Goal: Task Accomplishment & Management: Manage account settings

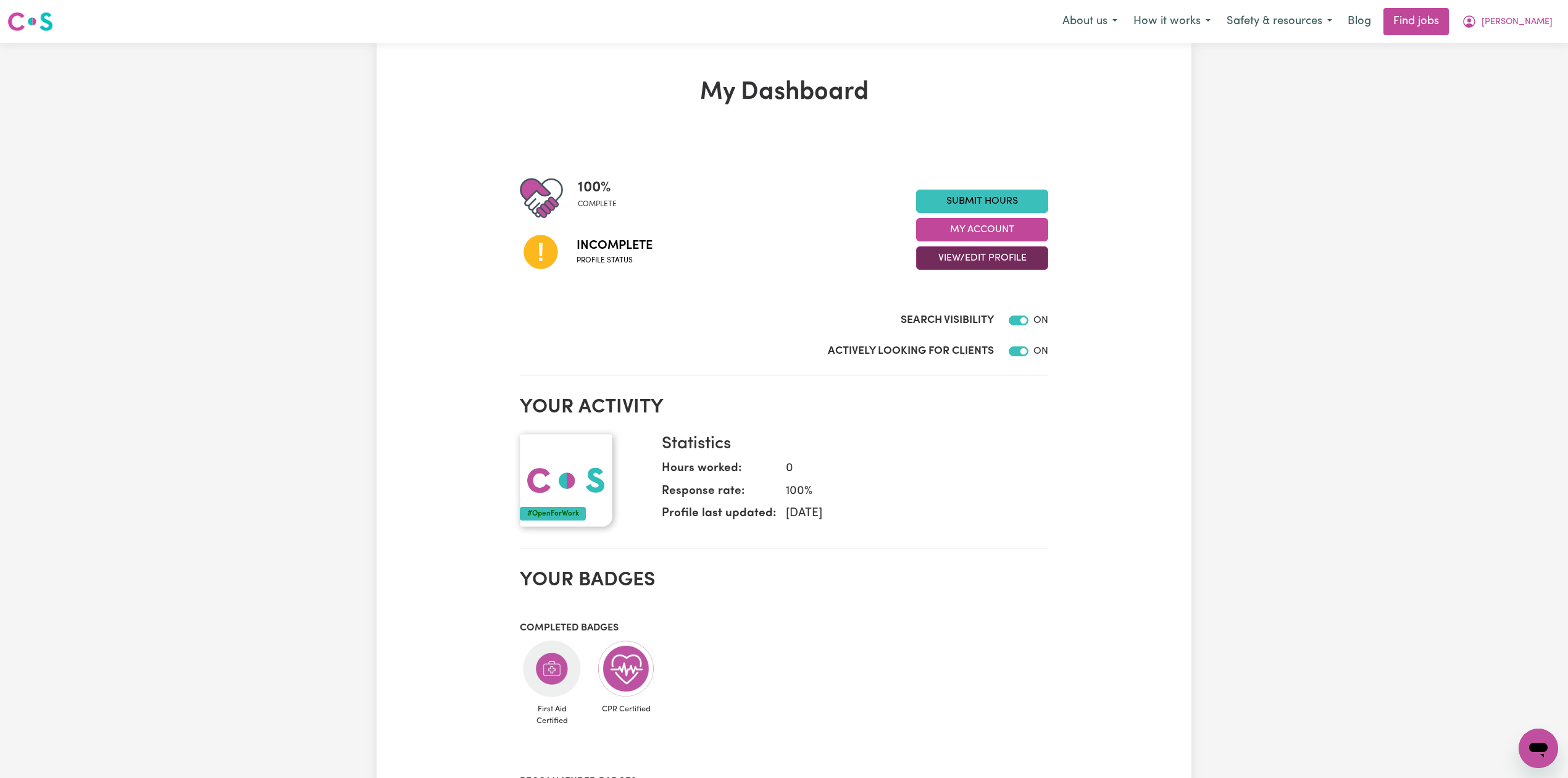
click at [954, 253] on button "View/Edit Profile" at bounding box center [983, 258] width 132 height 23
click at [959, 301] on link "View Profile" at bounding box center [974, 289] width 116 height 24
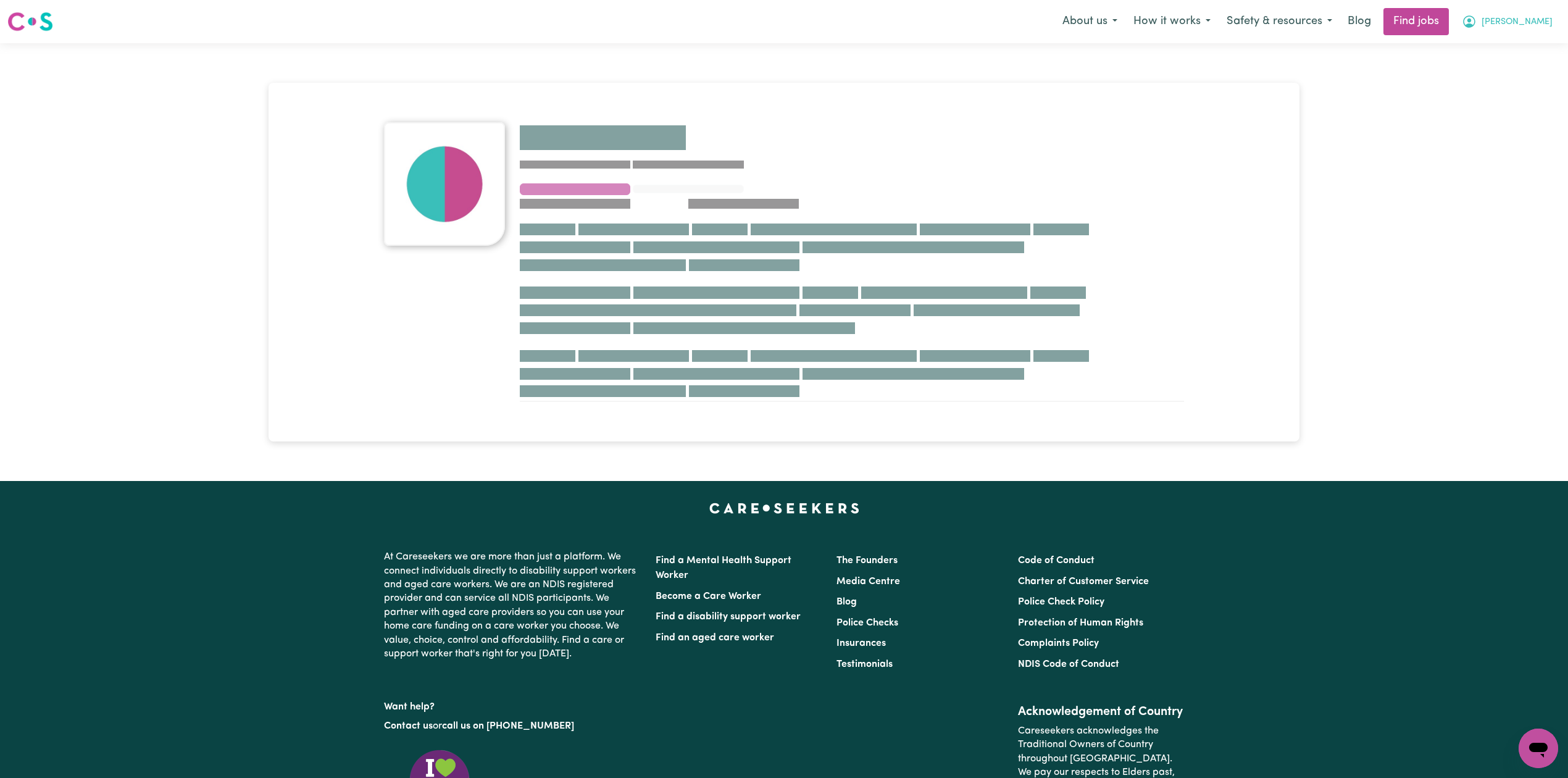
click at [1529, 16] on span "[PERSON_NAME]" at bounding box center [1517, 22] width 71 height 13
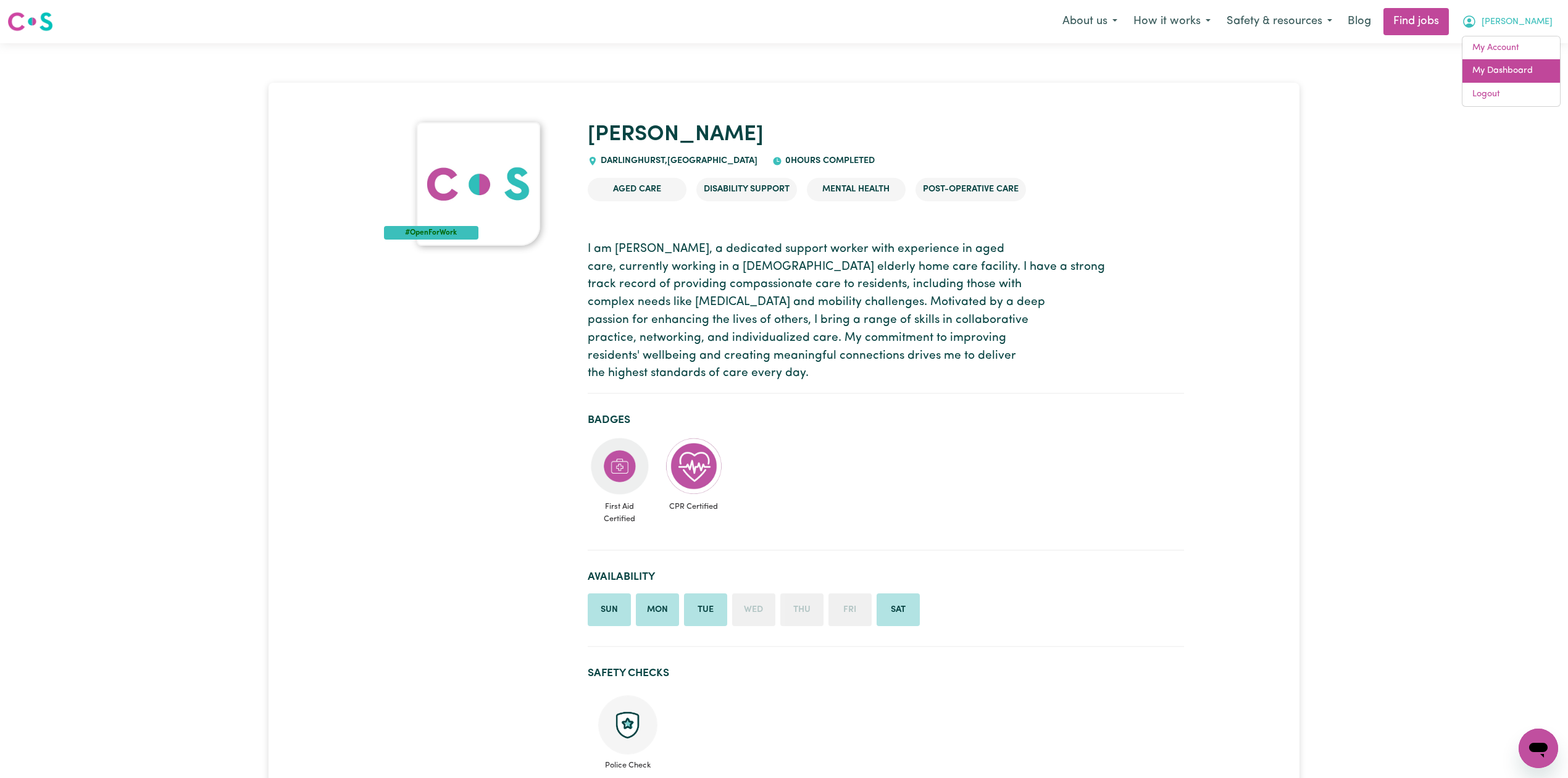
click at [1503, 65] on link "My Dashboard" at bounding box center [1511, 71] width 97 height 23
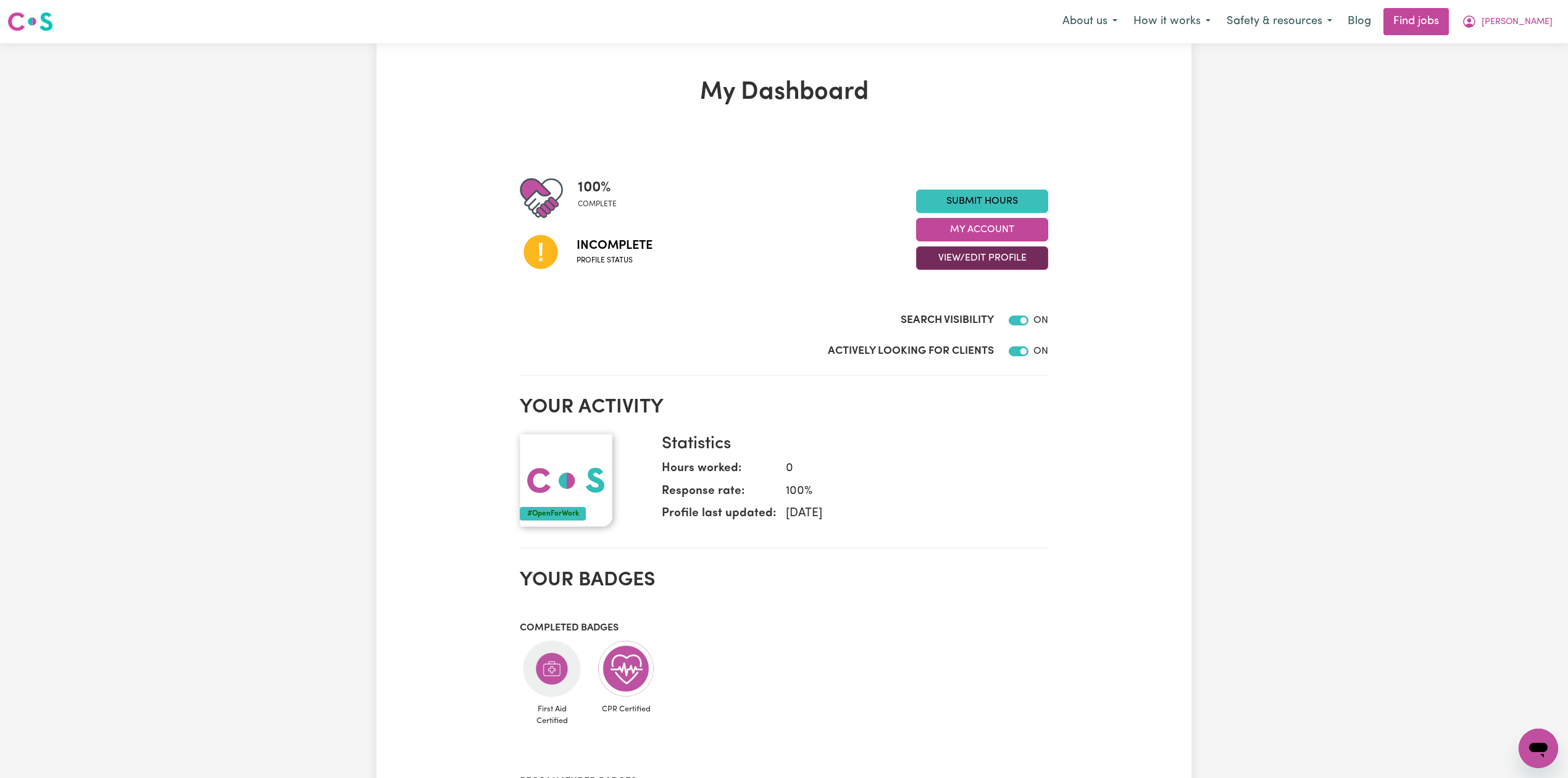
drag, startPoint x: 937, startPoint y: 401, endPoint x: 942, endPoint y: 407, distance: 7.8
click at [939, 403] on div "100 % complete Incomplete Profile status Submit Hours My Account View/Edit Prof…" at bounding box center [784, 677] width 529 height 1079
drag, startPoint x: 956, startPoint y: 260, endPoint x: 964, endPoint y: 270, distance: 12.8
click at [958, 261] on button "View/Edit Profile" at bounding box center [983, 258] width 132 height 23
click at [961, 307] on link "Edit Profile" at bounding box center [974, 313] width 116 height 24
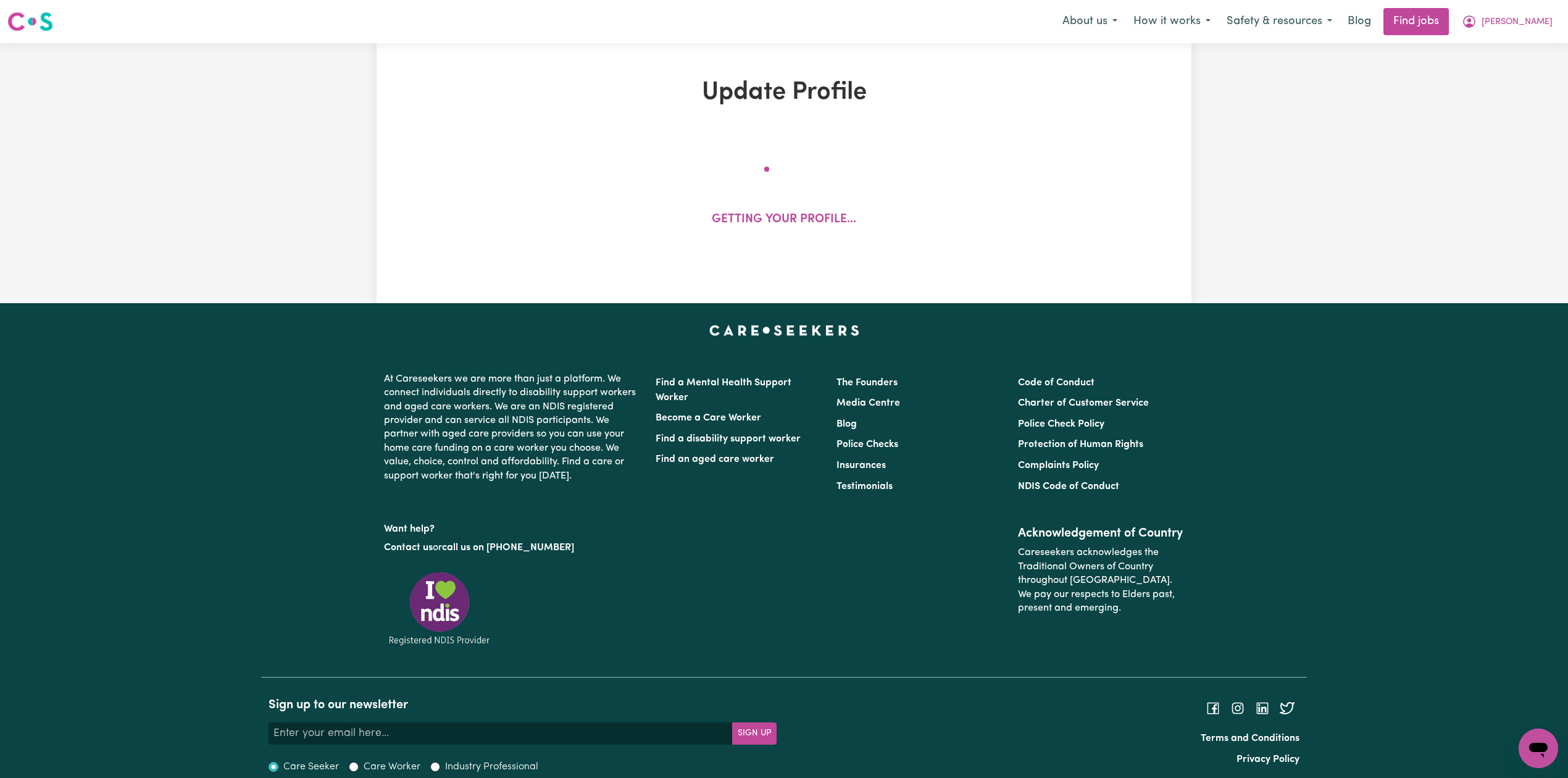
select select "[DEMOGRAPHIC_DATA]"
select select "[DEMOGRAPHIC_DATA] Work Visa"
select select "Studying a healthcare related degree or qualification"
select select "38"
select select "40"
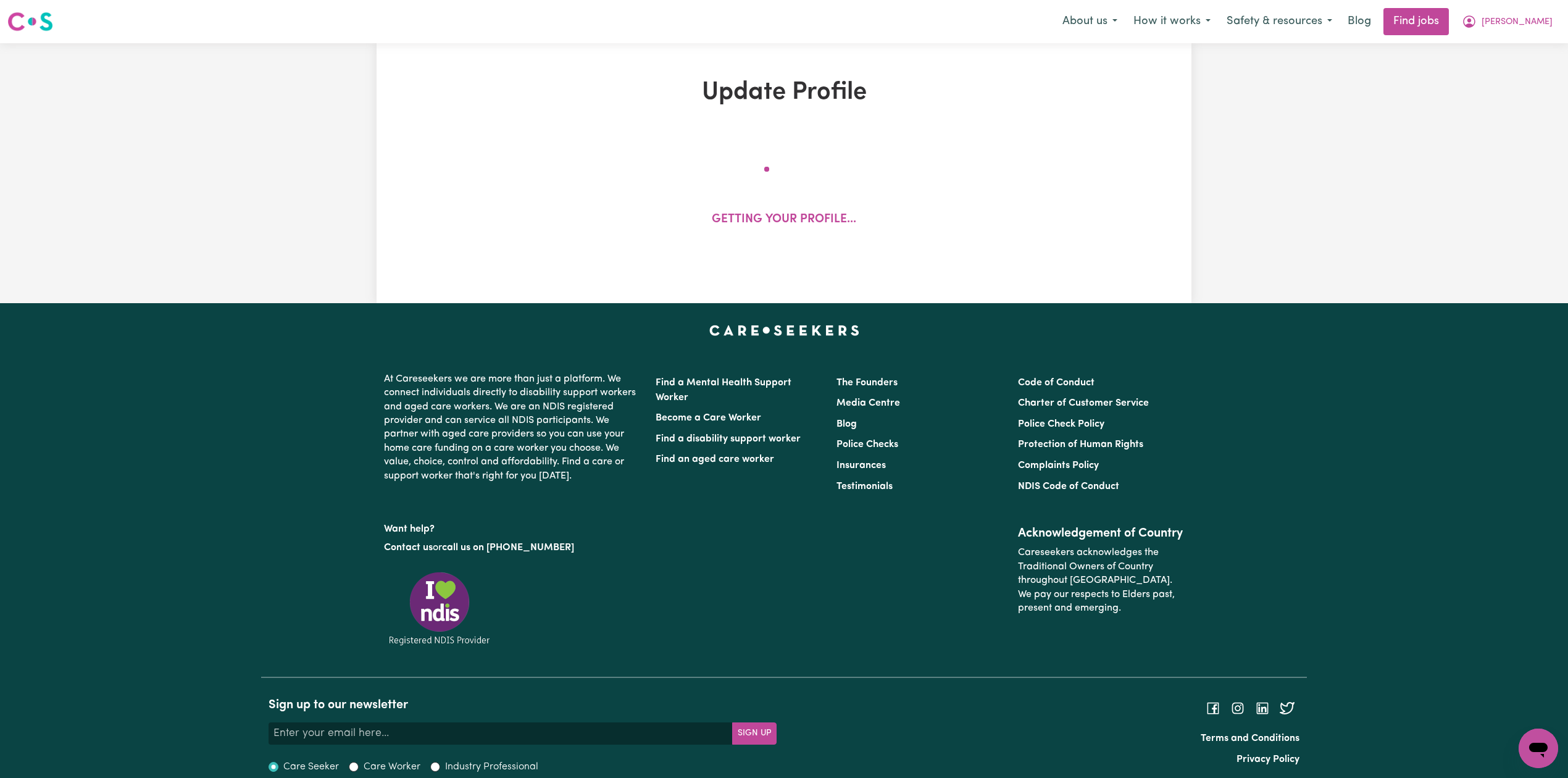
select select "42"
select select "100"
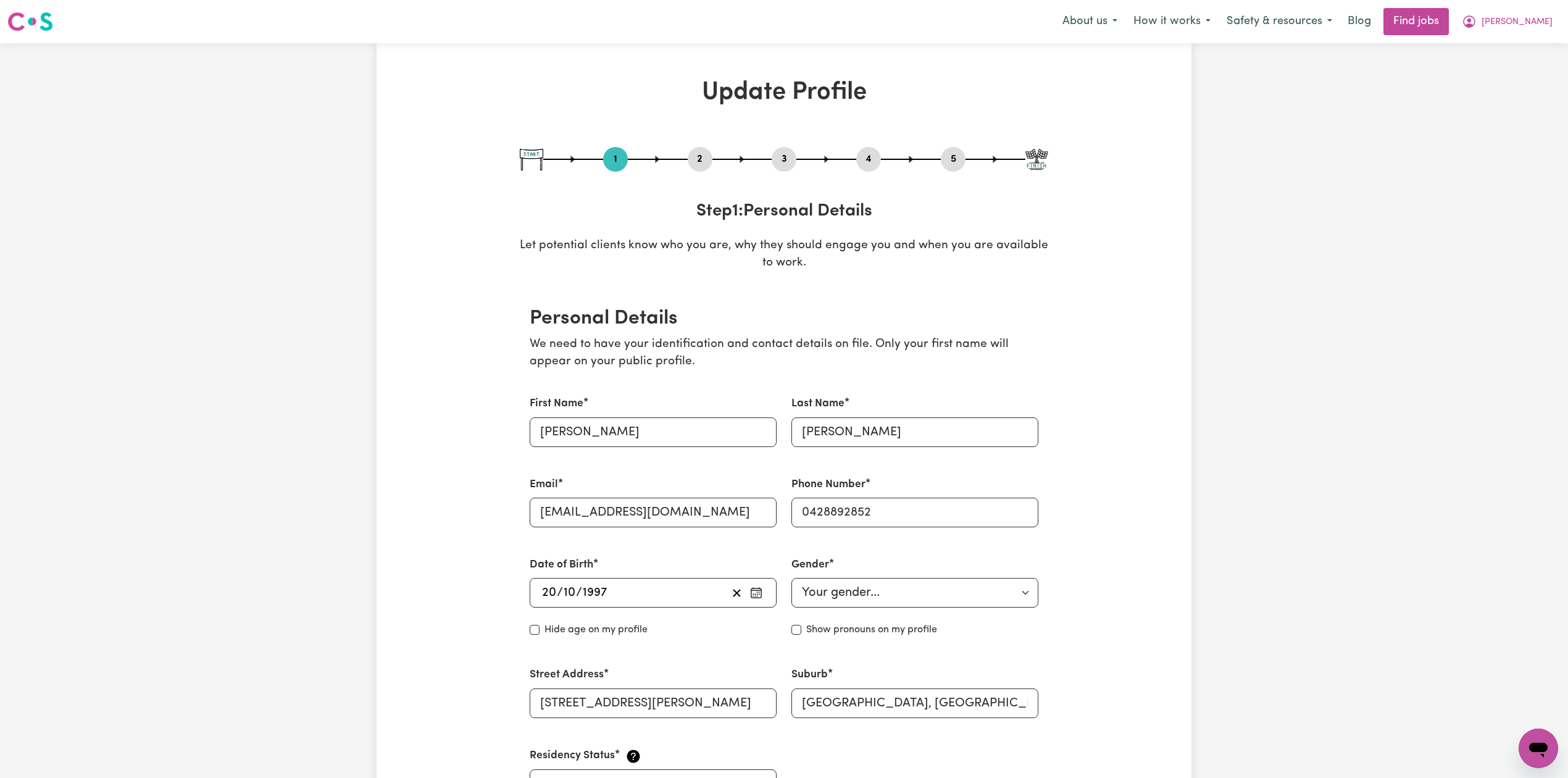
click at [696, 158] on button "2" at bounding box center [699, 159] width 24 height 16
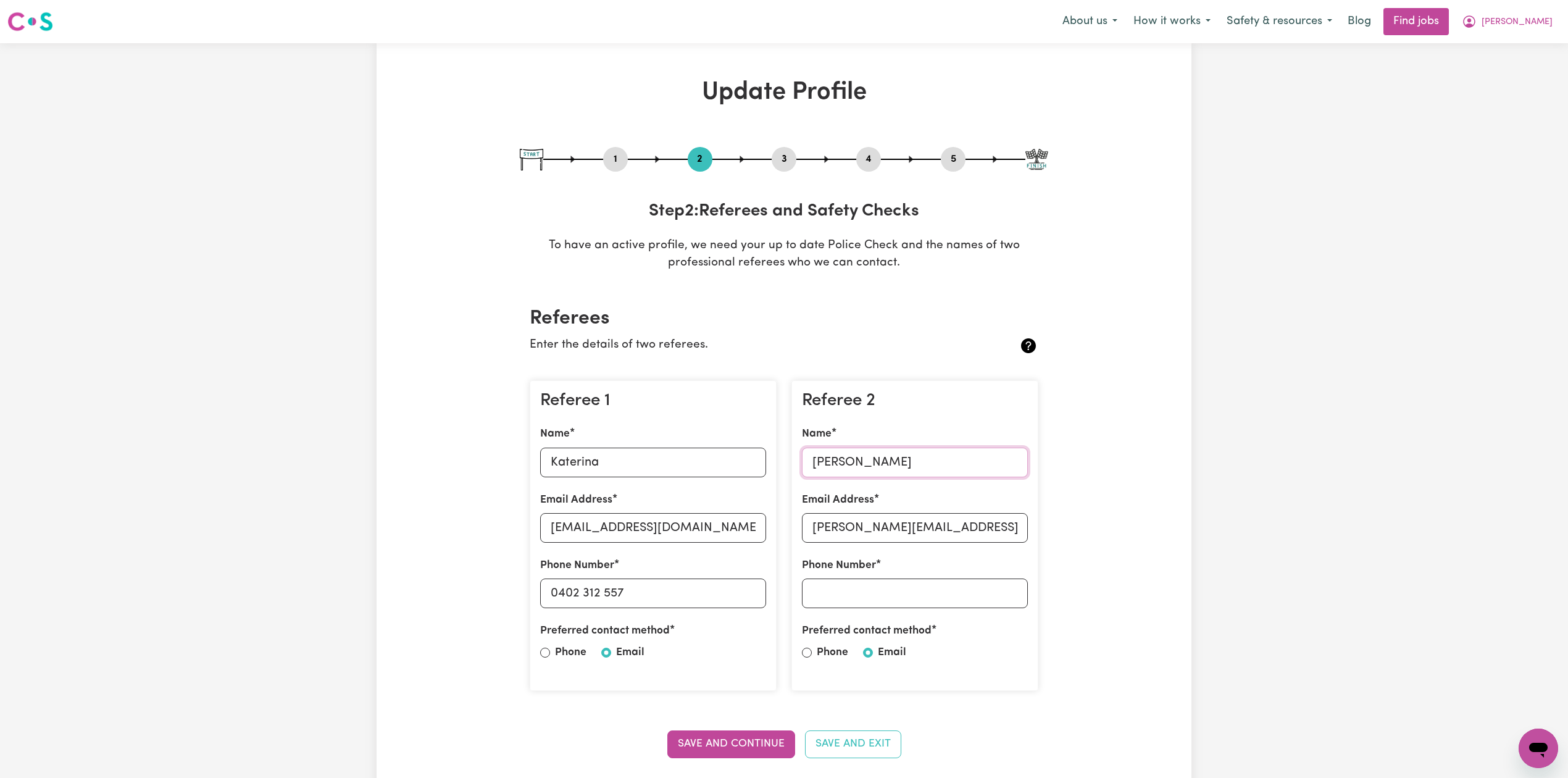
click at [828, 454] on input "[PERSON_NAME]" at bounding box center [915, 461] width 226 height 29
click at [846, 460] on input "[PERSON_NAME]" at bounding box center [915, 461] width 226 height 29
click at [959, 154] on button "5" at bounding box center [952, 159] width 24 height 16
select select "I am providing services privately on my own"
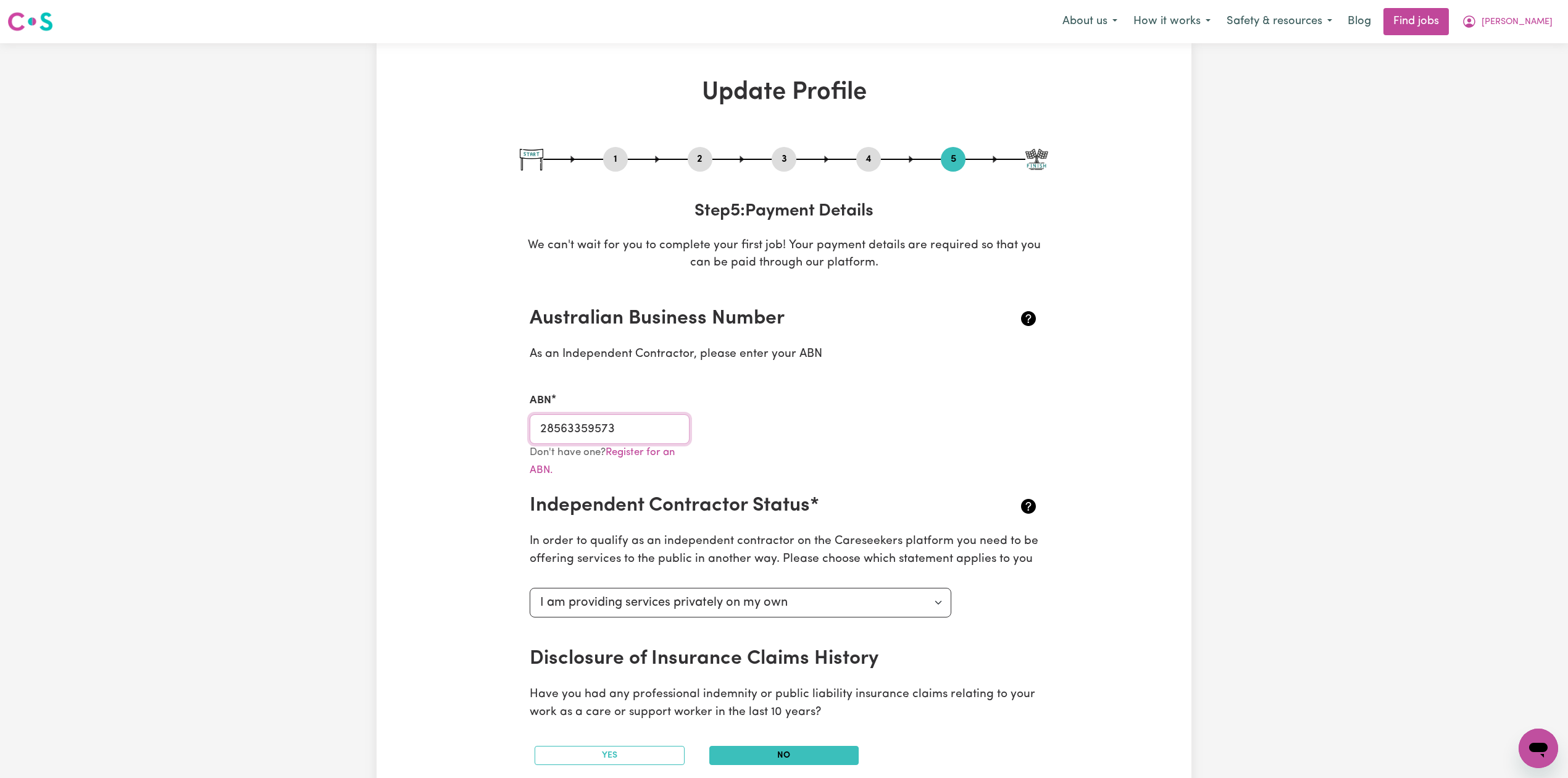
click at [618, 428] on input "28563359573" at bounding box center [609, 429] width 160 height 29
click at [1553, 18] on button "[PERSON_NAME]" at bounding box center [1508, 21] width 107 height 26
click at [1495, 70] on link "My Dashboard" at bounding box center [1511, 71] width 97 height 23
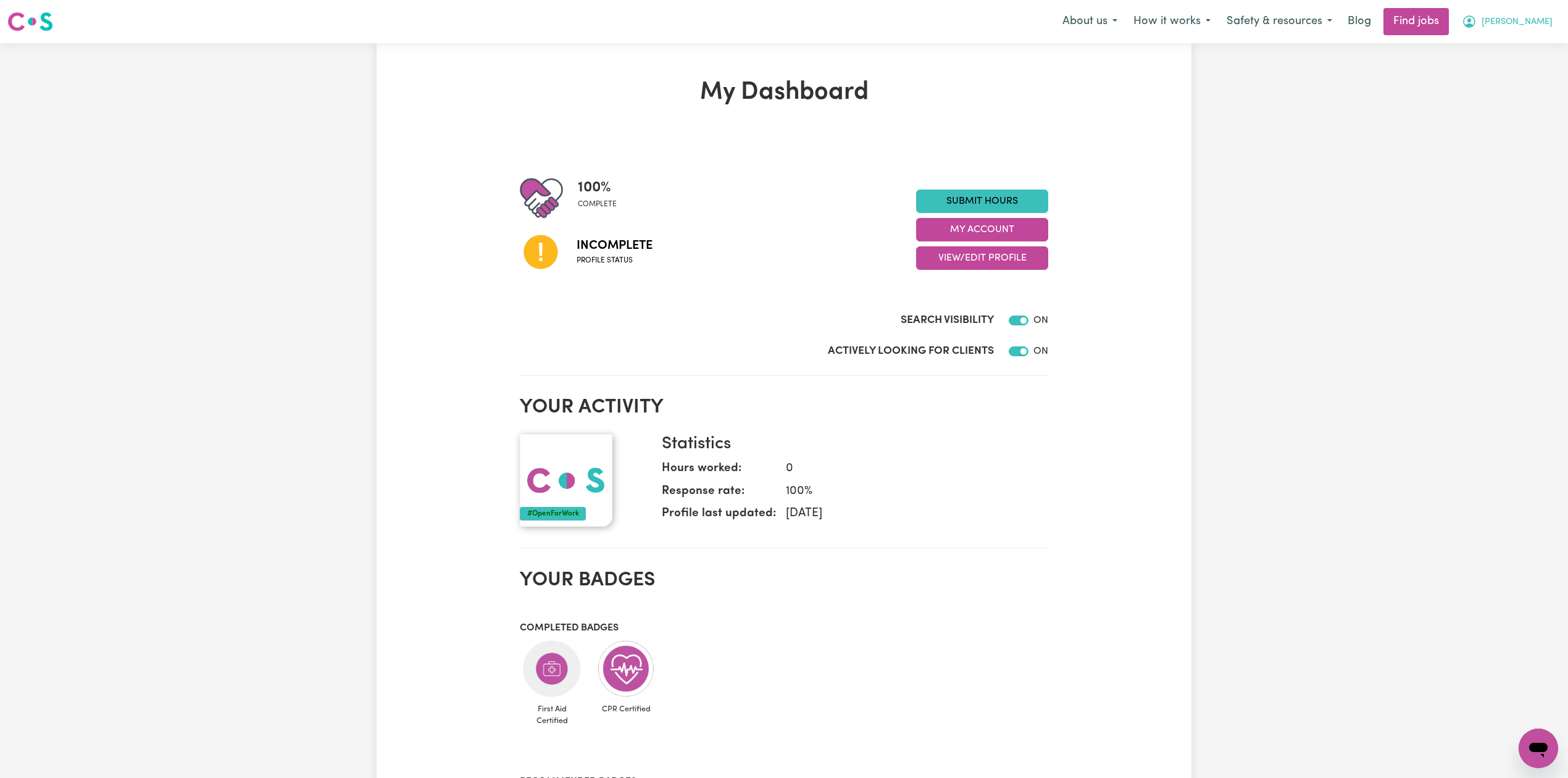
click at [1519, 13] on button "[PERSON_NAME]" at bounding box center [1508, 21] width 107 height 26
click at [1495, 93] on link "Logout" at bounding box center [1511, 95] width 97 height 23
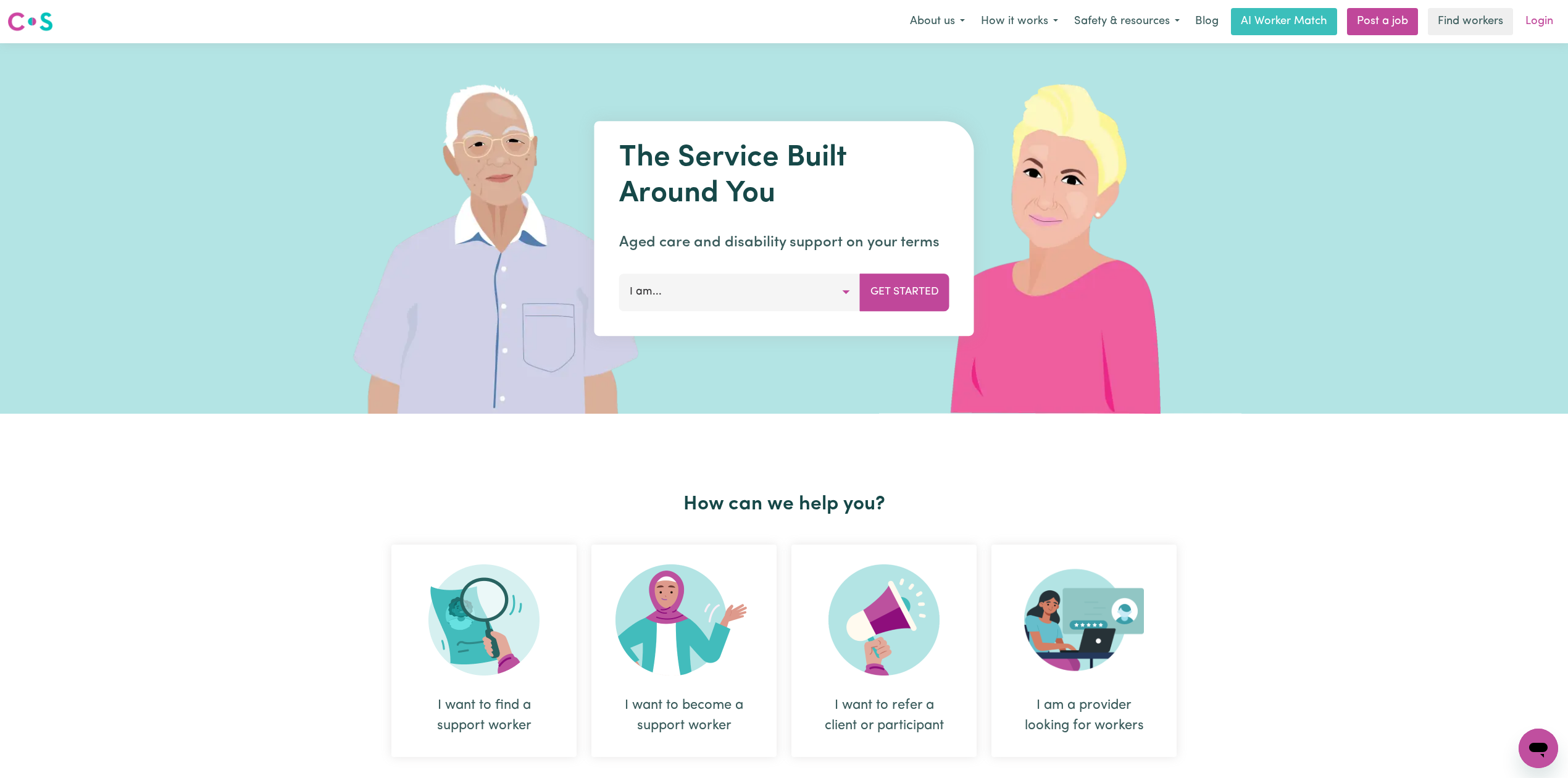
click at [1543, 28] on link "Login" at bounding box center [1539, 22] width 43 height 27
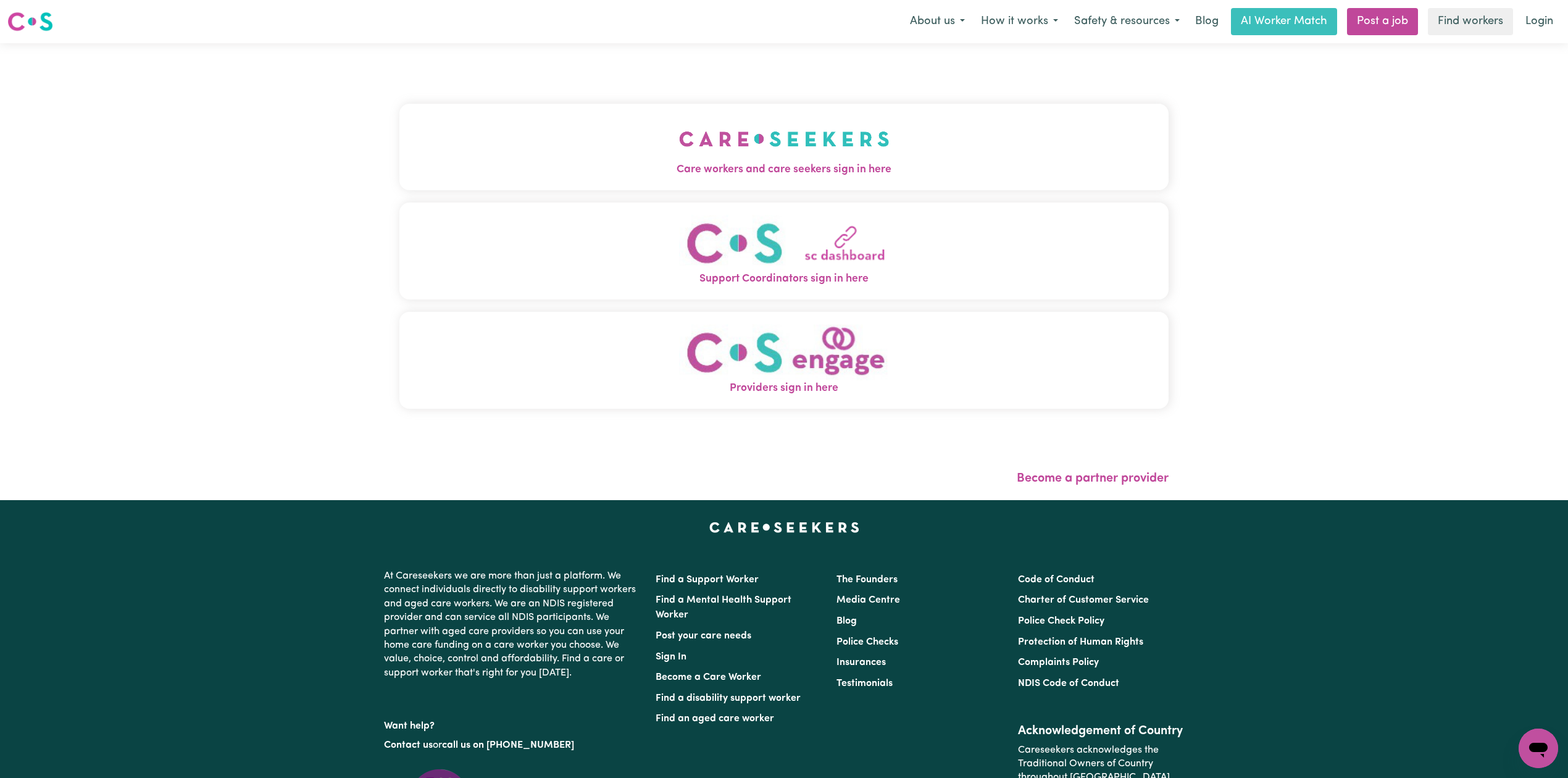
drag, startPoint x: 694, startPoint y: 146, endPoint x: 684, endPoint y: 144, distance: 10.2
click at [694, 146] on button "Care workers and care seekers sign in here" at bounding box center [784, 147] width 769 height 86
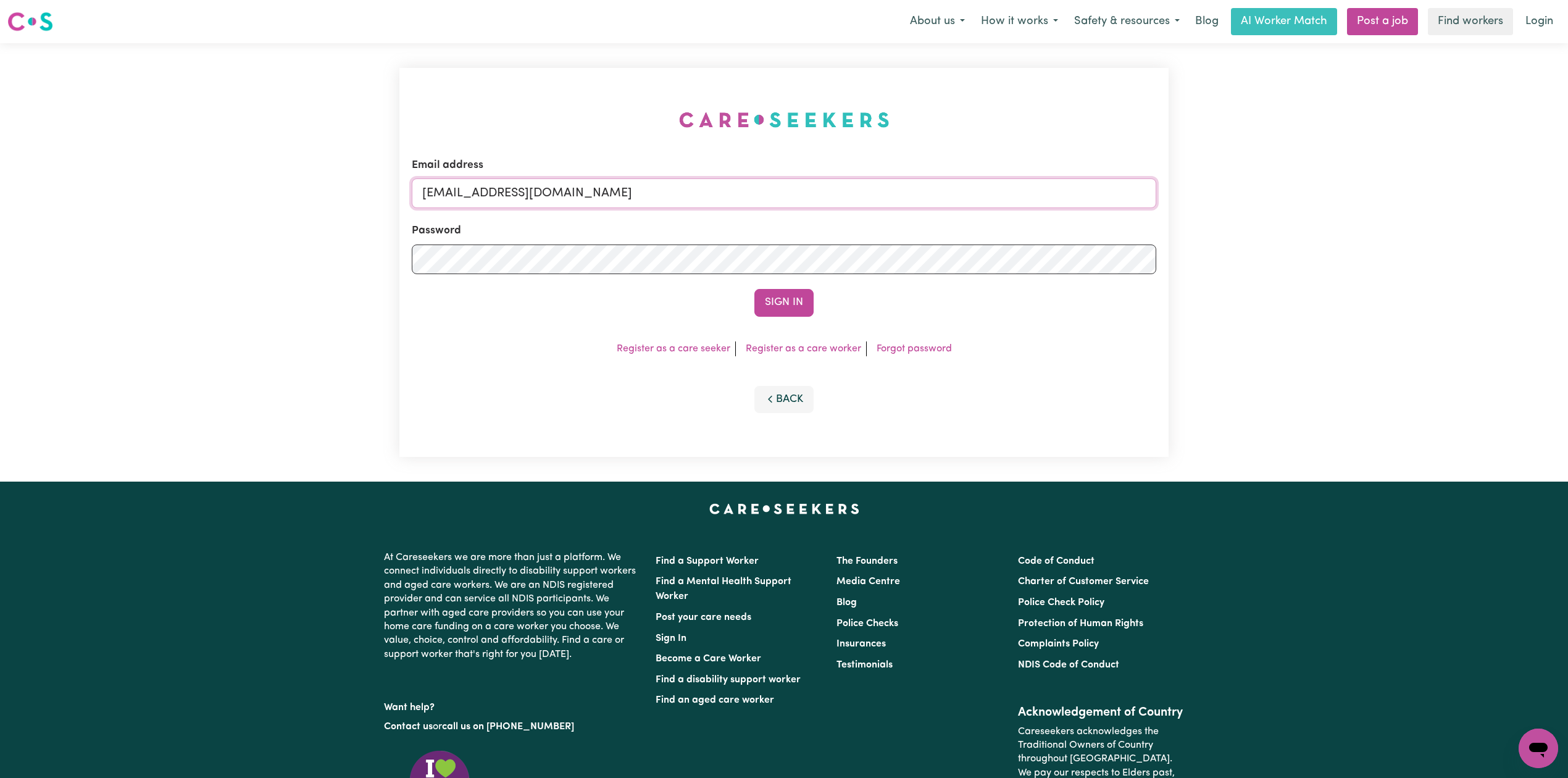
drag, startPoint x: 687, startPoint y: 208, endPoint x: 669, endPoint y: 206, distance: 18.1
click at [687, 206] on input "[EMAIL_ADDRESS][DOMAIN_NAME]" at bounding box center [784, 193] width 745 height 29
drag, startPoint x: 487, startPoint y: 193, endPoint x: 823, endPoint y: 221, distance: 337.2
click at [823, 221] on form "Email address Superuser~[EMAIL_ADDRESS][DOMAIN_NAME] Password Sign In" at bounding box center [784, 237] width 745 height 159
type input "Superuser~[EMAIL_ADDRESS][DOMAIN_NAME]"
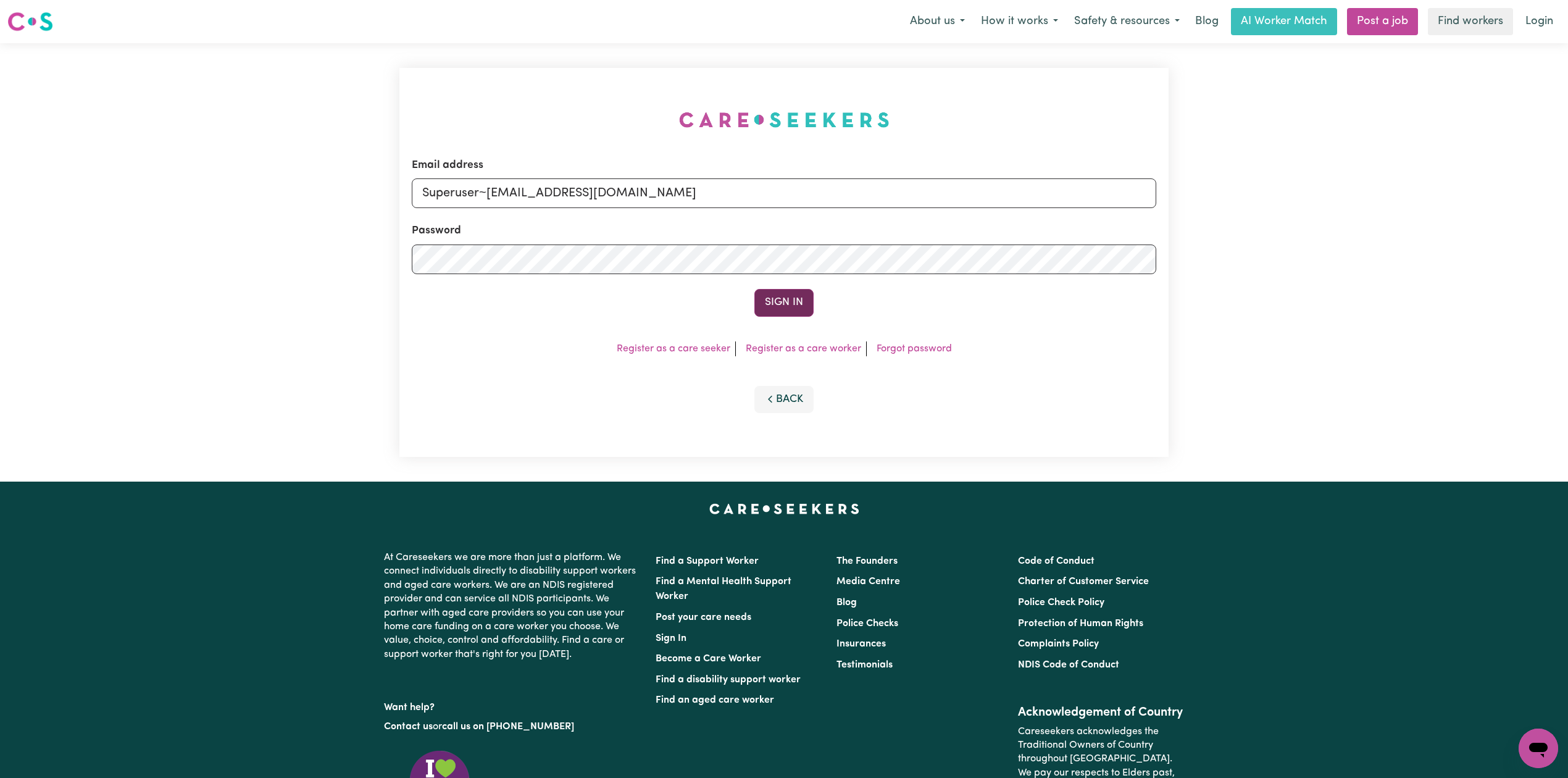
click at [781, 308] on button "Sign In" at bounding box center [784, 302] width 59 height 27
